Goal: Task Accomplishment & Management: Complete application form

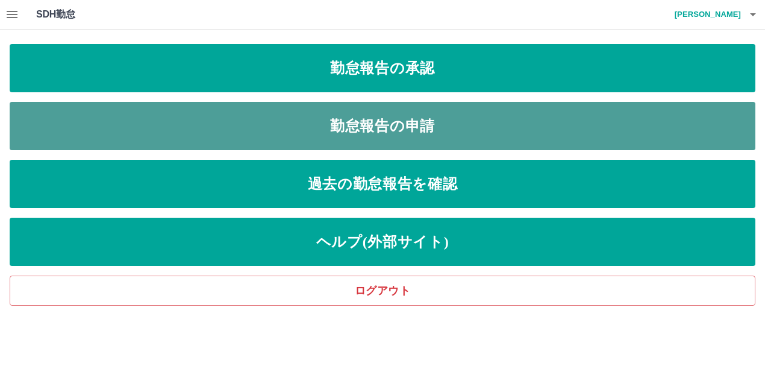
click at [267, 113] on link "勤怠報告の申請" at bounding box center [383, 126] width 746 height 48
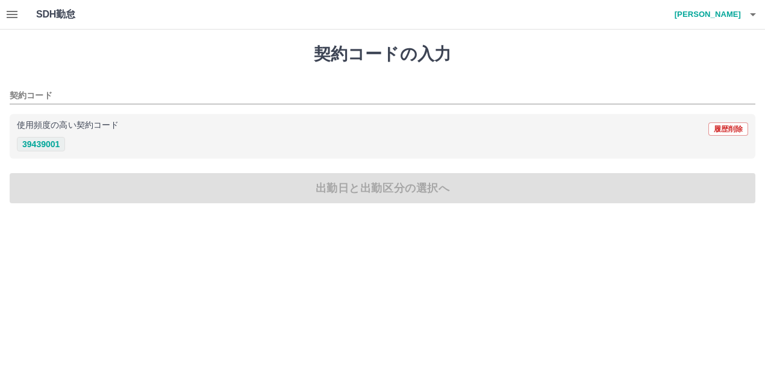
click at [39, 144] on button "39439001" at bounding box center [41, 144] width 48 height 14
type input "********"
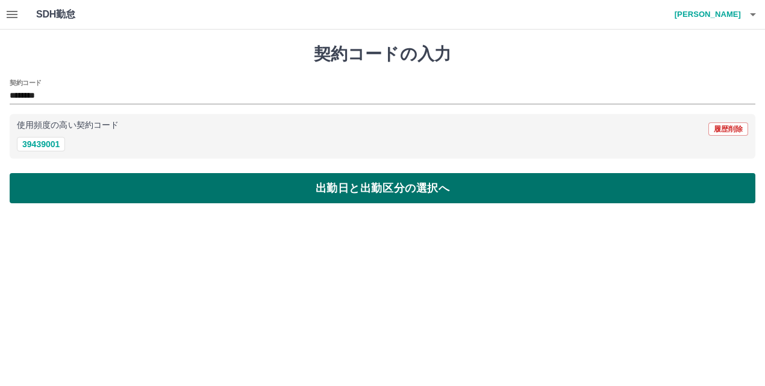
click at [92, 195] on button "出勤日と出勤区分の選択へ" at bounding box center [383, 188] width 746 height 30
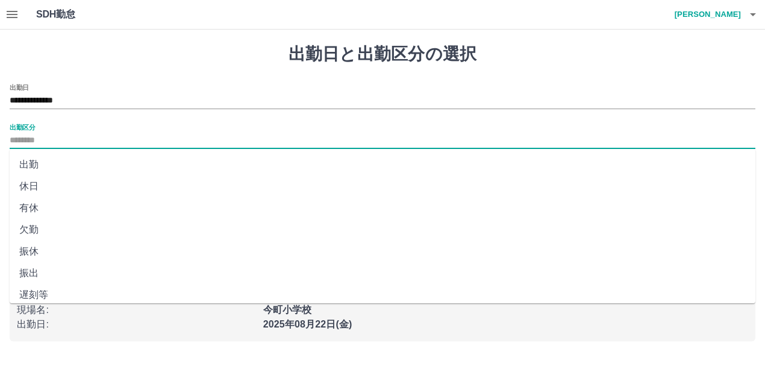
click at [34, 145] on input "出勤区分" at bounding box center [383, 140] width 746 height 15
click at [54, 168] on li "出勤" at bounding box center [383, 165] width 746 height 22
type input "**"
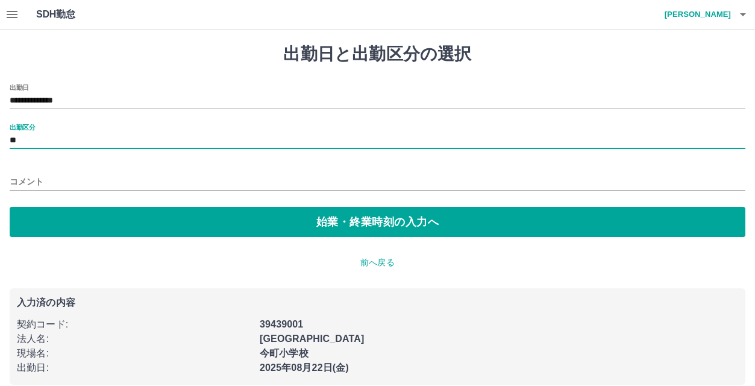
click at [58, 183] on input "コメント" at bounding box center [378, 181] width 736 height 17
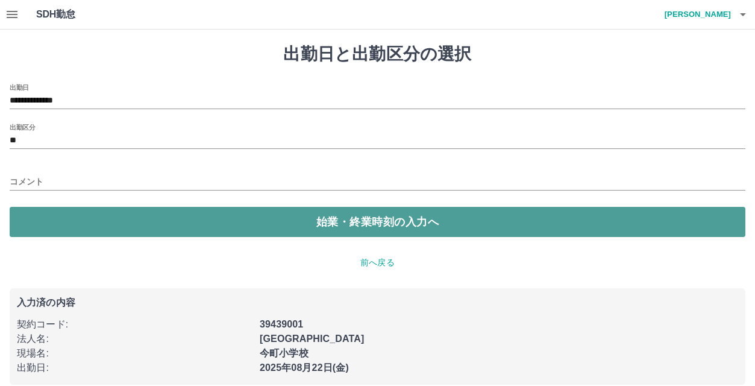
click at [254, 227] on button "始業・終業時刻の入力へ" at bounding box center [378, 222] width 736 height 30
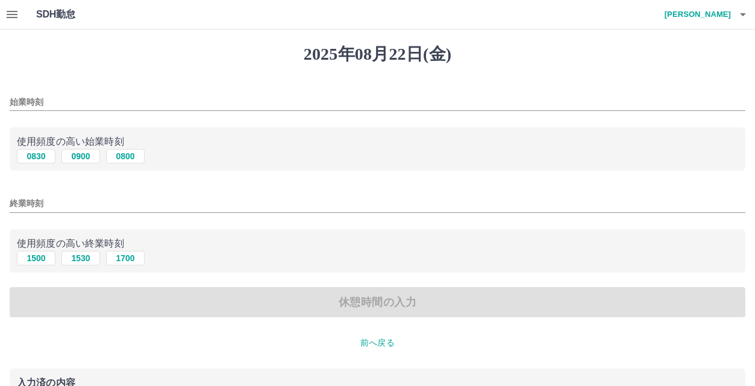
drag, startPoint x: 37, startPoint y: 154, endPoint x: 113, endPoint y: 99, distance: 93.3
click at [113, 99] on div "始業時刻 使用頻度の高い始業時刻 0830 0900 0800 終業時刻 使用頻度の高い終業時刻 1500 1530 1700 休憩時間の入力" at bounding box center [378, 201] width 736 height 234
click at [87, 156] on button "0900" at bounding box center [80, 156] width 39 height 14
type input "****"
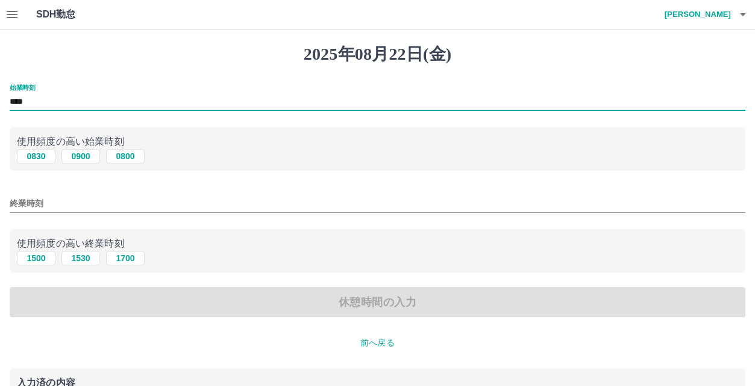
drag, startPoint x: 87, startPoint y: 106, endPoint x: 10, endPoint y: 104, distance: 77.8
click at [10, 104] on input "****" at bounding box center [378, 101] width 736 height 17
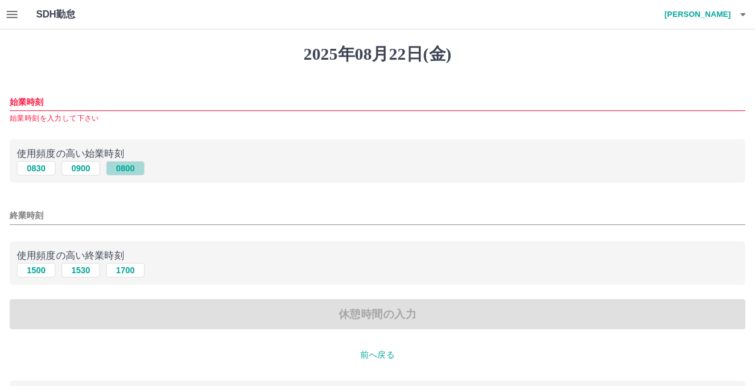
click at [118, 169] on button "0800" at bounding box center [125, 168] width 39 height 14
type input "****"
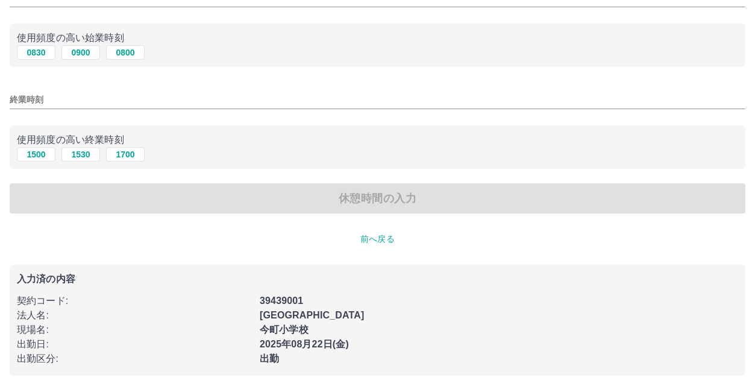
scroll to position [108, 0]
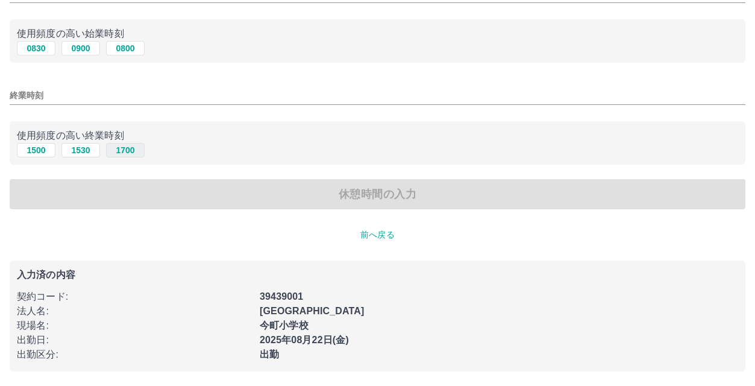
click at [121, 151] on button "1700" at bounding box center [125, 150] width 39 height 14
type input "****"
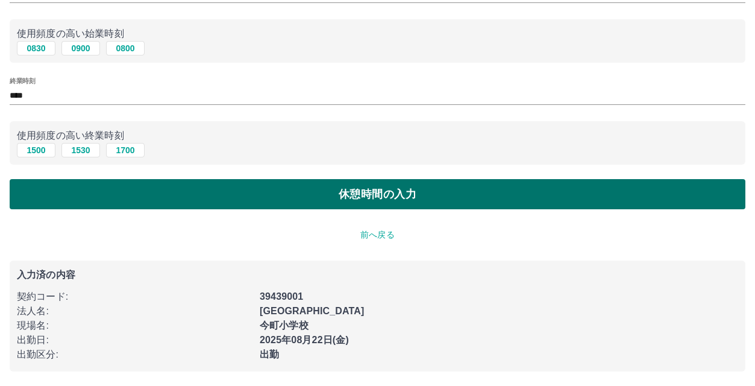
click at [130, 190] on button "休憩時間の入力" at bounding box center [378, 194] width 736 height 30
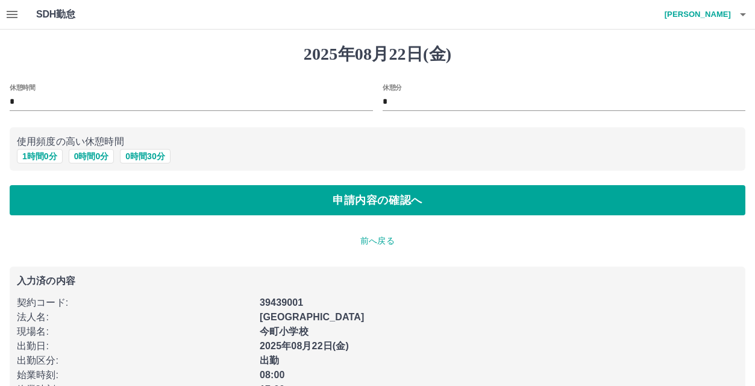
click at [34, 165] on div "使用頻度の高い休憩時間 1 時間 0 分 0 時間 0 分 0 時間 30 分" at bounding box center [378, 149] width 736 height 44
click at [36, 158] on button "1 時間 0 分" at bounding box center [40, 156] width 46 height 14
type input "*"
click at [119, 58] on h1 "2025年08月22日(金)" at bounding box center [378, 54] width 736 height 20
click at [333, 141] on p "使用頻度の高い休憩時間" at bounding box center [377, 141] width 721 height 14
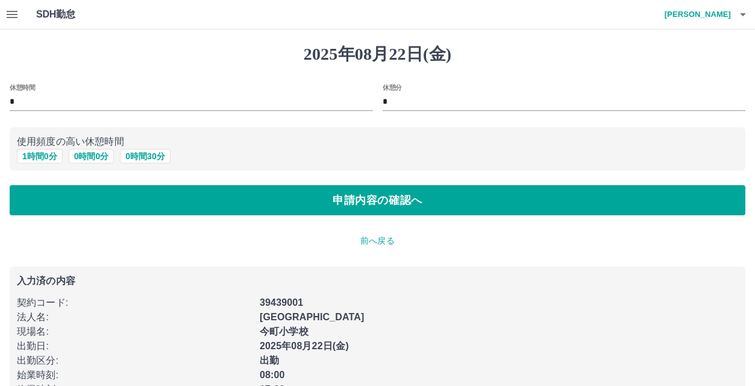
click at [333, 141] on p "使用頻度の高い休憩時間" at bounding box center [377, 141] width 721 height 14
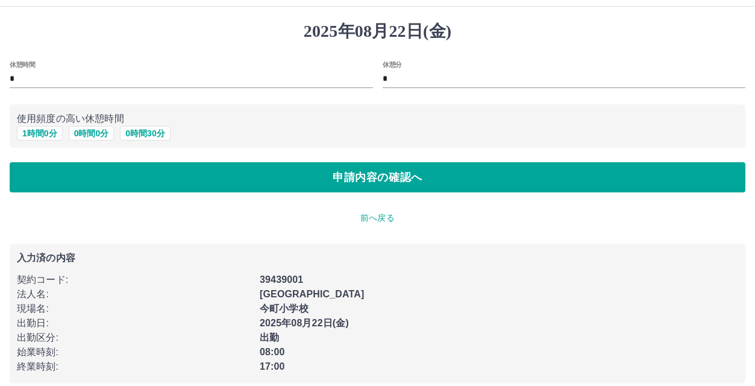
scroll to position [36, 0]
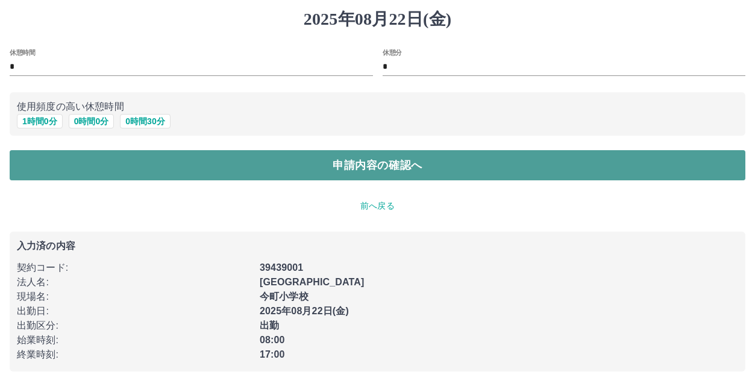
click at [228, 173] on button "申請内容の確認へ" at bounding box center [378, 165] width 736 height 30
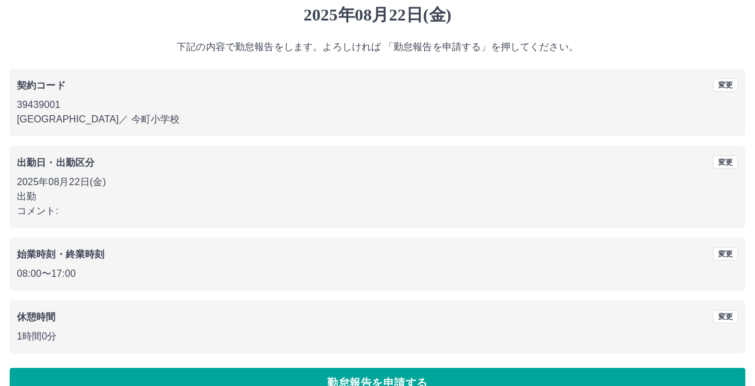
scroll to position [66, 0]
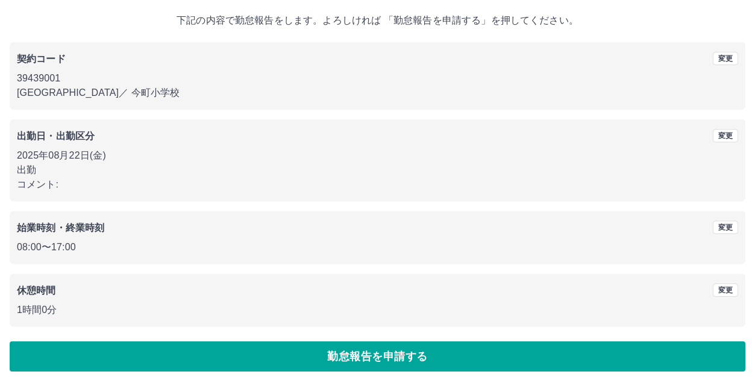
click at [671, 205] on div "契約コード 変更 39439001 北九州市 ／ 今町小学校 出勤日・出勤区分 変更 2025年08月22日(金) 出勤 コメント: 始業時刻・終業時刻 変更…" at bounding box center [378, 184] width 736 height 284
click at [658, 223] on div "変更" at bounding box center [648, 228] width 180 height 14
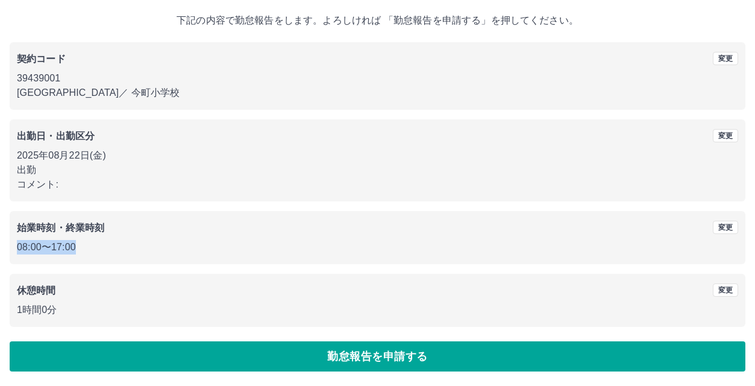
click at [658, 223] on div "変更" at bounding box center [648, 228] width 180 height 14
click at [412, 172] on p "出勤" at bounding box center [377, 170] width 721 height 14
click at [415, 186] on p "コメント:" at bounding box center [377, 184] width 721 height 14
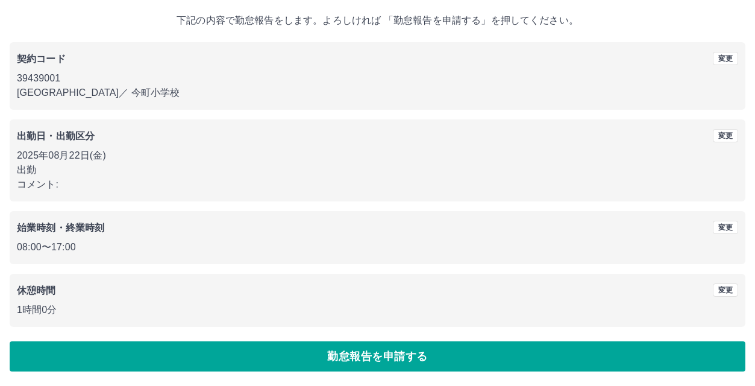
click at [415, 186] on p "コメント:" at bounding box center [377, 184] width 721 height 14
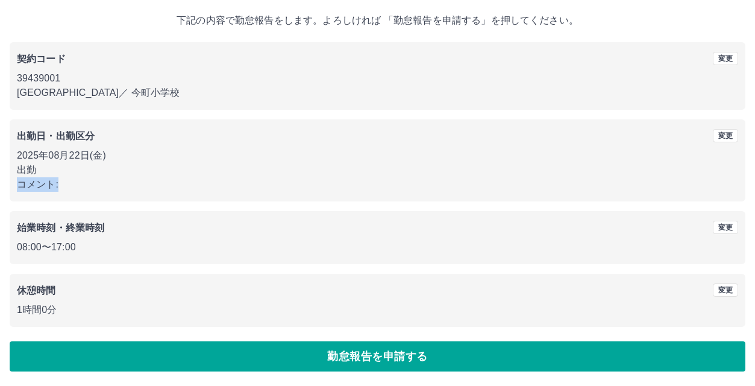
click at [415, 186] on p "コメント:" at bounding box center [377, 184] width 721 height 14
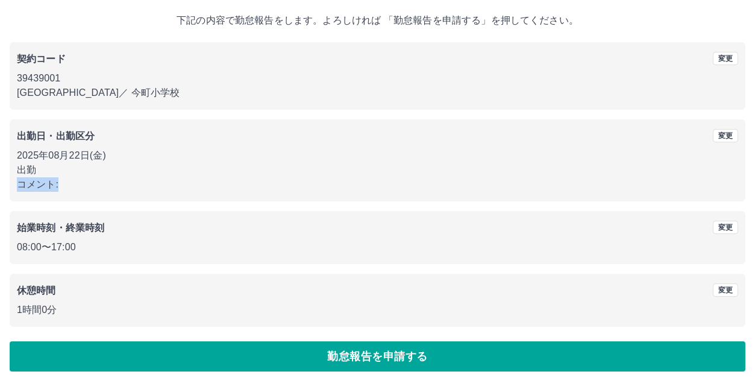
click at [415, 186] on p "コメント:" at bounding box center [377, 184] width 721 height 14
click at [421, 211] on div "始業時刻・終業時刻 変更 08:00 〜 17:00" at bounding box center [378, 237] width 736 height 53
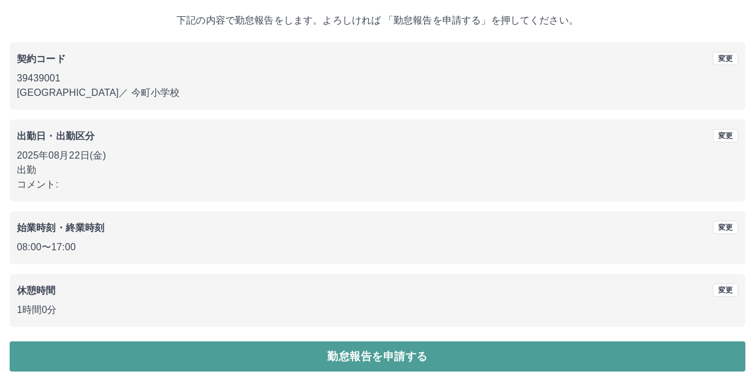
click at [352, 369] on button "勤怠報告を申請する" at bounding box center [378, 356] width 736 height 30
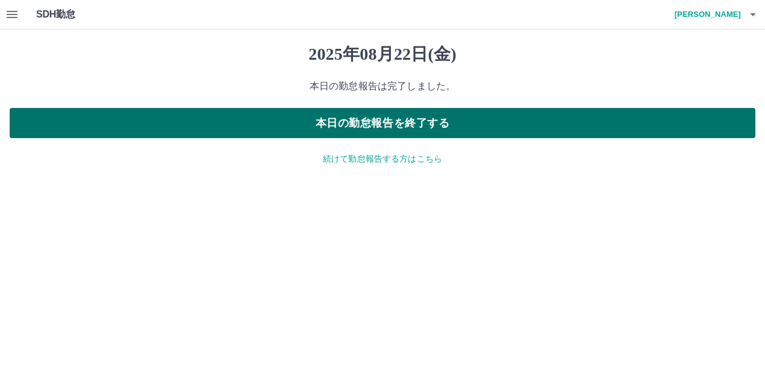
click at [395, 114] on button "本日の勤怠報告を終了する" at bounding box center [383, 123] width 746 height 30
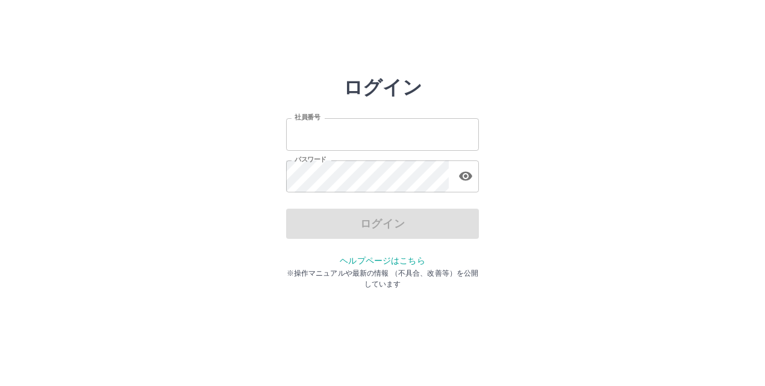
type input "*******"
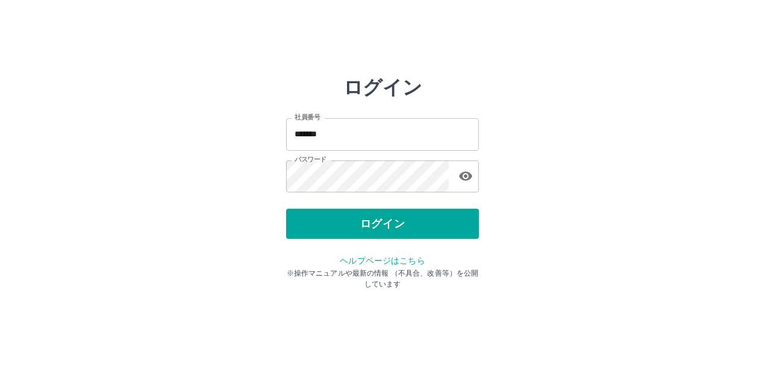
click at [211, 58] on html "ログイン 社員番号 ******* 社員番号 パスワード パスワード ログイン ヘルプページはこちら ※操作マニュアルや最新の情報 （不具合、改善等）を公開し…" at bounding box center [382, 134] width 765 height 269
